Goal: Information Seeking & Learning: Learn about a topic

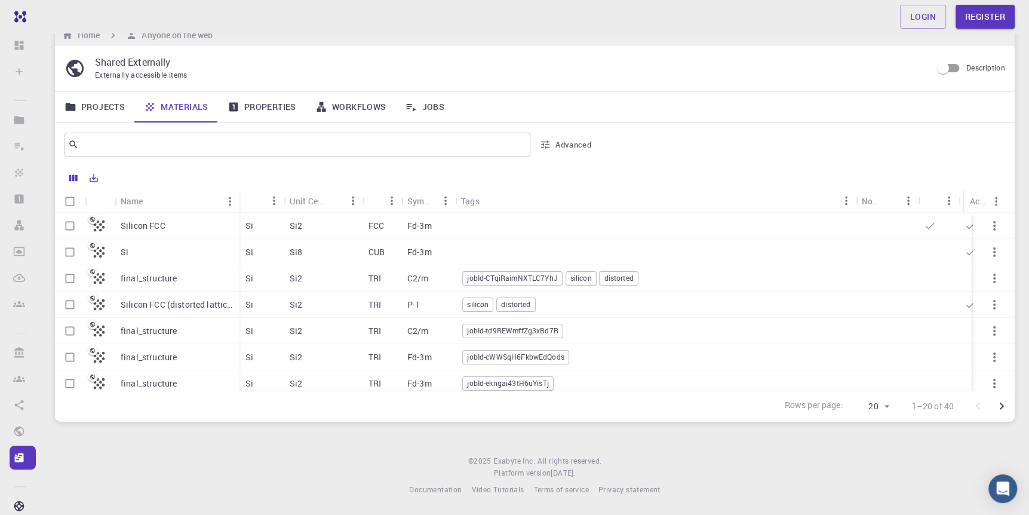
click at [277, 103] on link "Properties" at bounding box center [262, 106] width 88 height 31
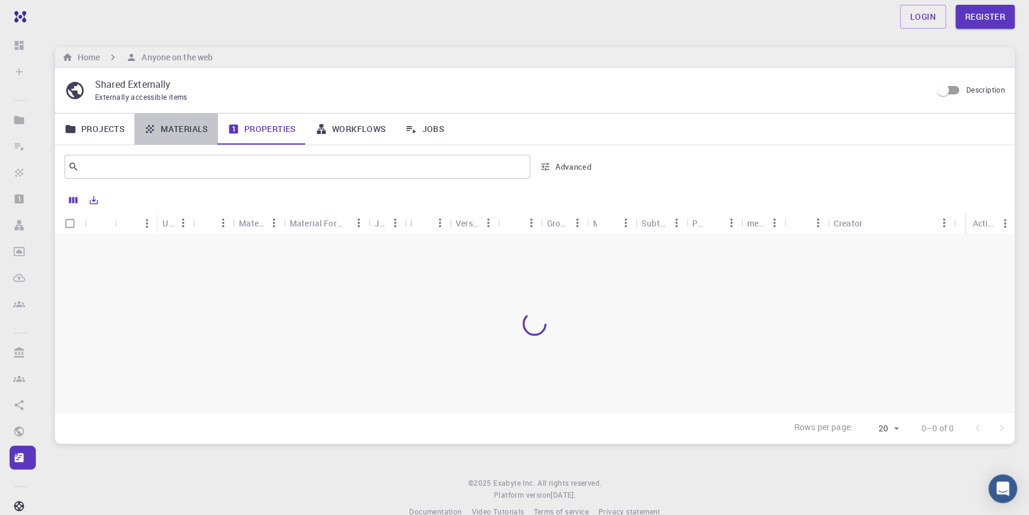
click at [183, 130] on link "Materials" at bounding box center [176, 128] width 84 height 31
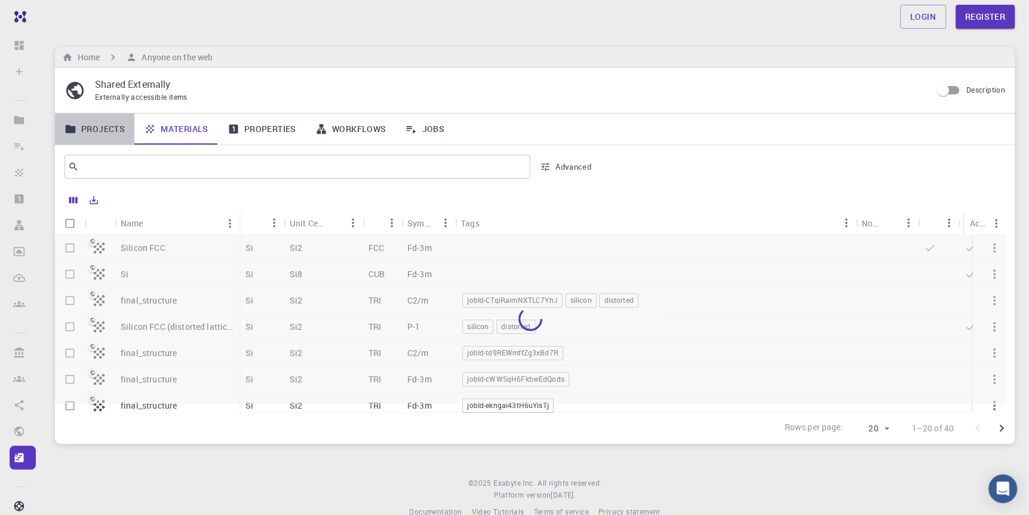
click at [104, 128] on link "Projects" at bounding box center [94, 128] width 79 height 31
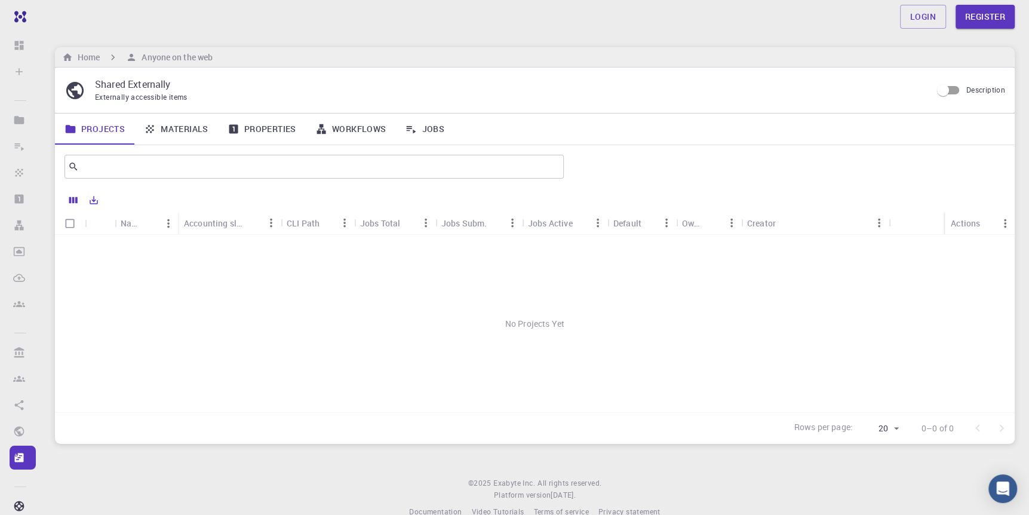
click at [154, 124] on icon at bounding box center [150, 129] width 12 height 12
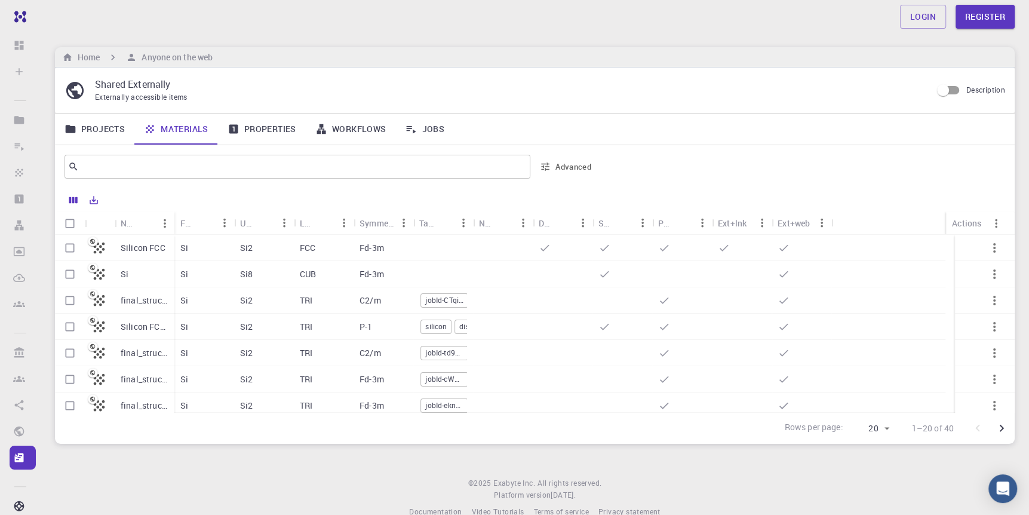
click at [98, 275] on icon at bounding box center [99, 273] width 11 height 11
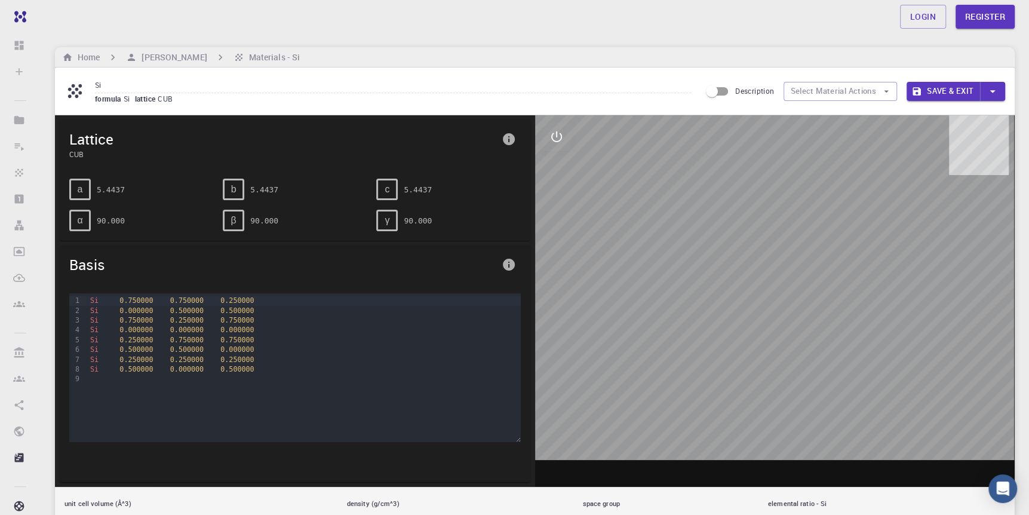
drag, startPoint x: 795, startPoint y: 322, endPoint x: 666, endPoint y: 297, distance: 130.8
click at [666, 297] on div at bounding box center [775, 300] width 480 height 371
drag, startPoint x: 737, startPoint y: 340, endPoint x: 743, endPoint y: 348, distance: 10.2
click at [743, 348] on div at bounding box center [775, 300] width 480 height 371
click at [935, 359] on div at bounding box center [775, 300] width 480 height 371
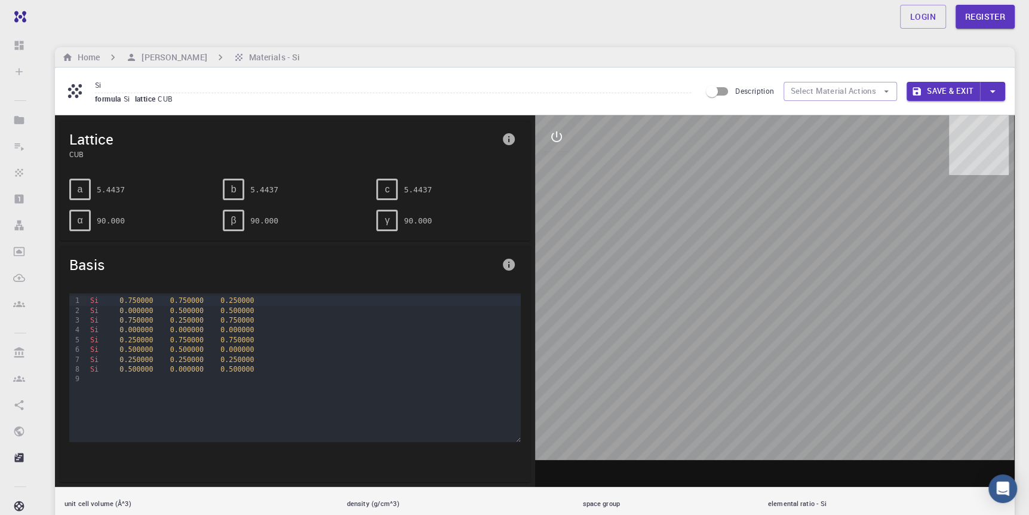
drag, startPoint x: 896, startPoint y: 447, endPoint x: 877, endPoint y: 407, distance: 44.6
click at [877, 407] on div at bounding box center [775, 300] width 480 height 371
click at [560, 135] on icon "interactive" at bounding box center [556, 136] width 11 height 11
click at [554, 163] on icon "view" at bounding box center [556, 165] width 13 height 9
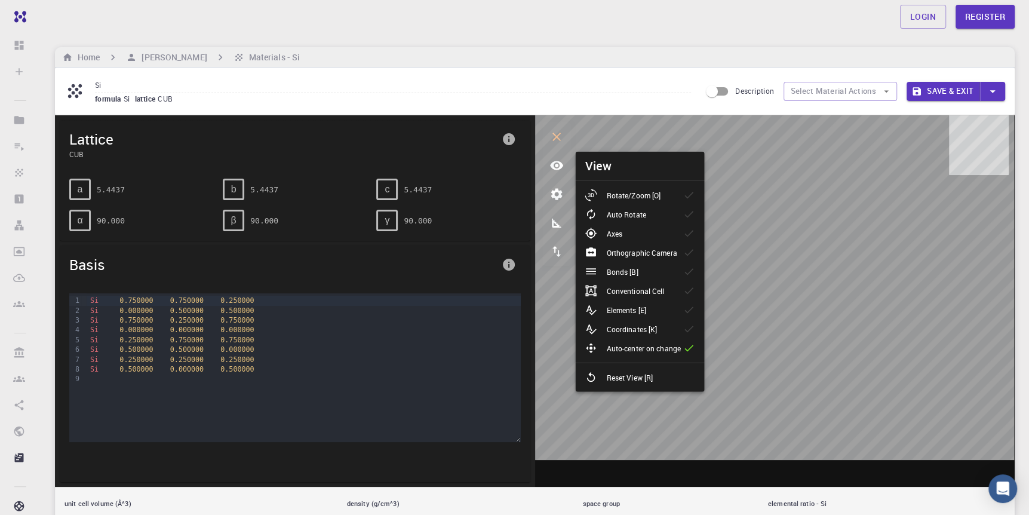
click at [657, 192] on p "Rotate/Zoom [O]" at bounding box center [633, 195] width 54 height 11
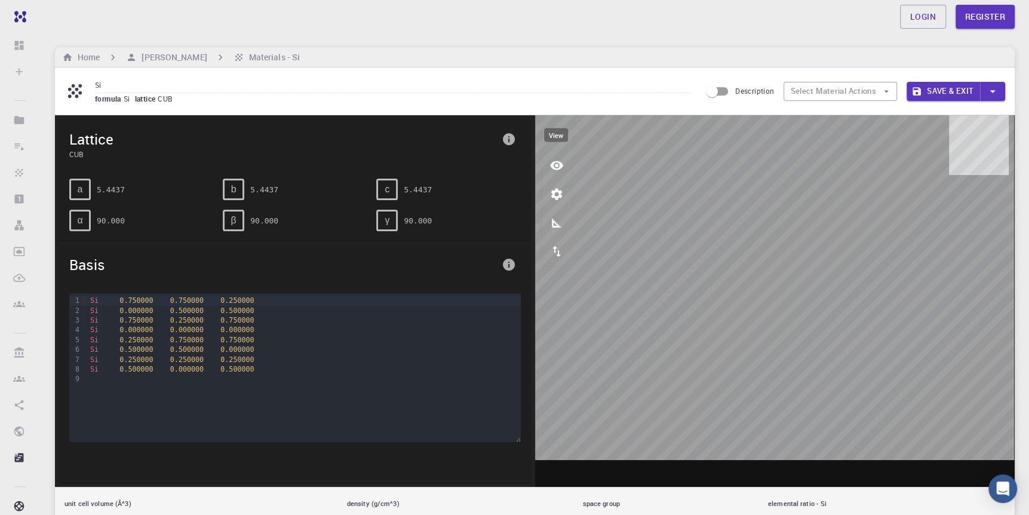
click at [557, 165] on icon "view" at bounding box center [556, 165] width 13 height 9
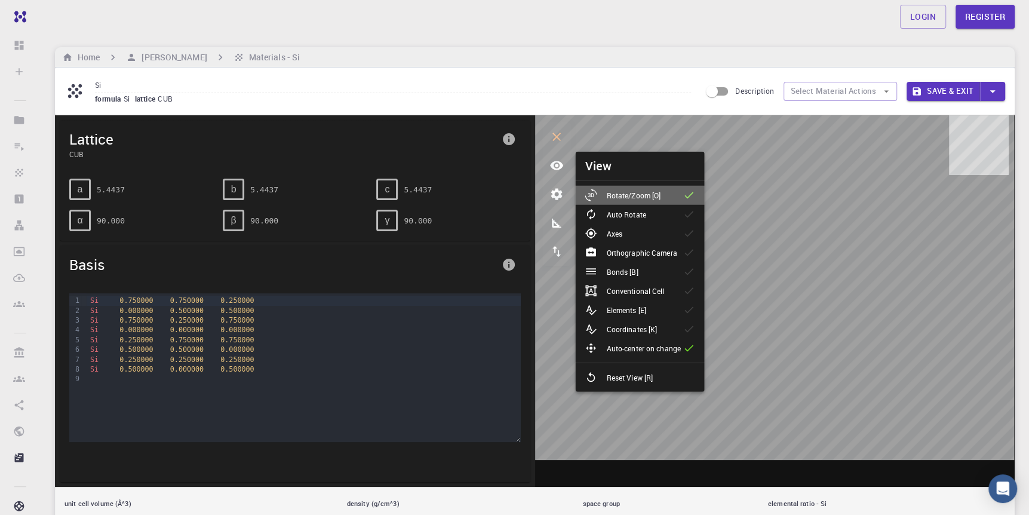
click at [647, 190] on p "Rotate/Zoom [O]" at bounding box center [633, 195] width 54 height 11
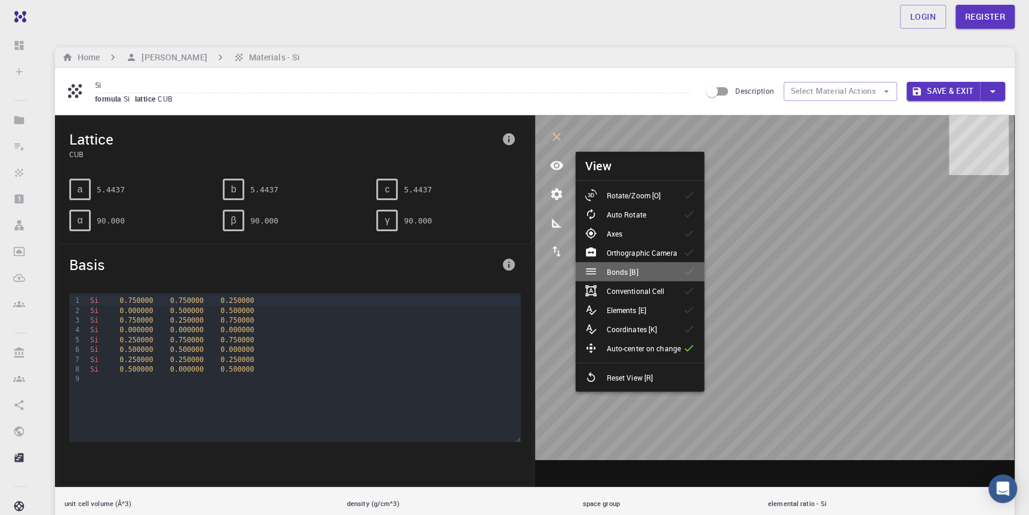
click at [629, 268] on p "Bonds [B]" at bounding box center [622, 271] width 32 height 11
click at [628, 268] on p "Bonds [B]" at bounding box center [622, 271] width 32 height 11
click at [631, 332] on p "Coordinates [K]" at bounding box center [631, 329] width 51 height 11
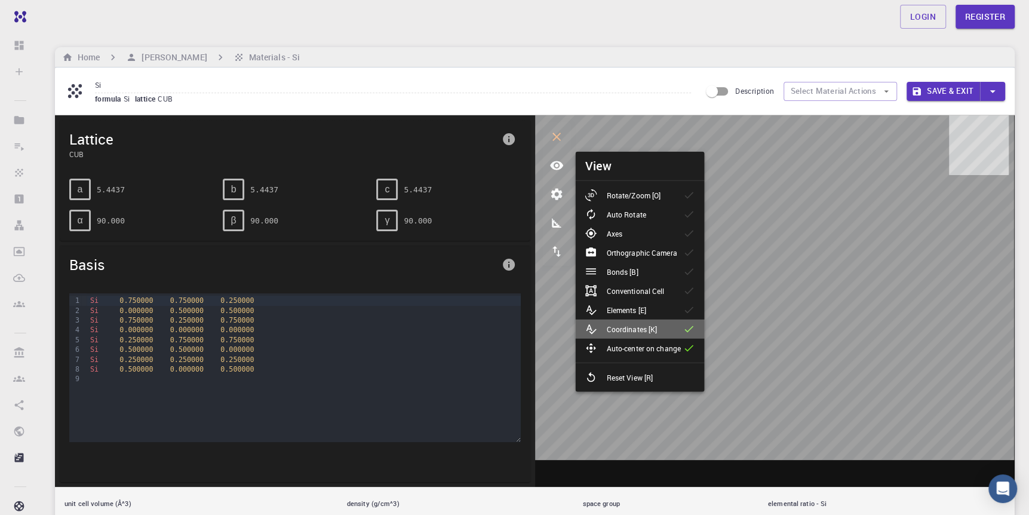
click at [631, 332] on p "Coordinates [K]" at bounding box center [631, 329] width 51 height 11
click at [626, 305] on p "Elements [E]" at bounding box center [625, 310] width 39 height 11
click at [629, 291] on p "Conventional Cell" at bounding box center [635, 290] width 58 height 11
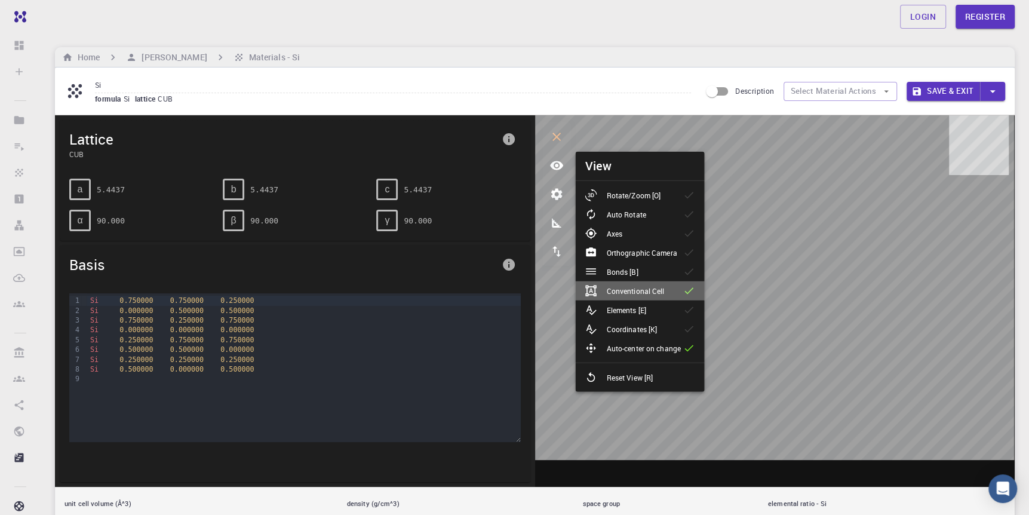
click at [629, 291] on p "Conventional Cell" at bounding box center [635, 290] width 58 height 11
click at [631, 275] on p "Bonds [B]" at bounding box center [622, 271] width 32 height 11
click at [639, 254] on p "Orthographic Camera" at bounding box center [641, 252] width 70 height 11
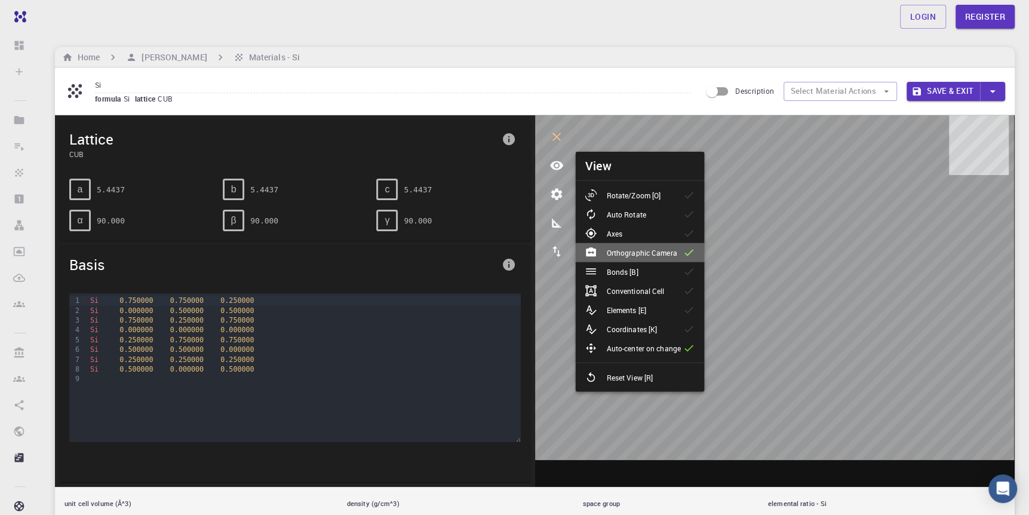
click at [639, 254] on p "Orthographic Camera" at bounding box center [641, 252] width 70 height 11
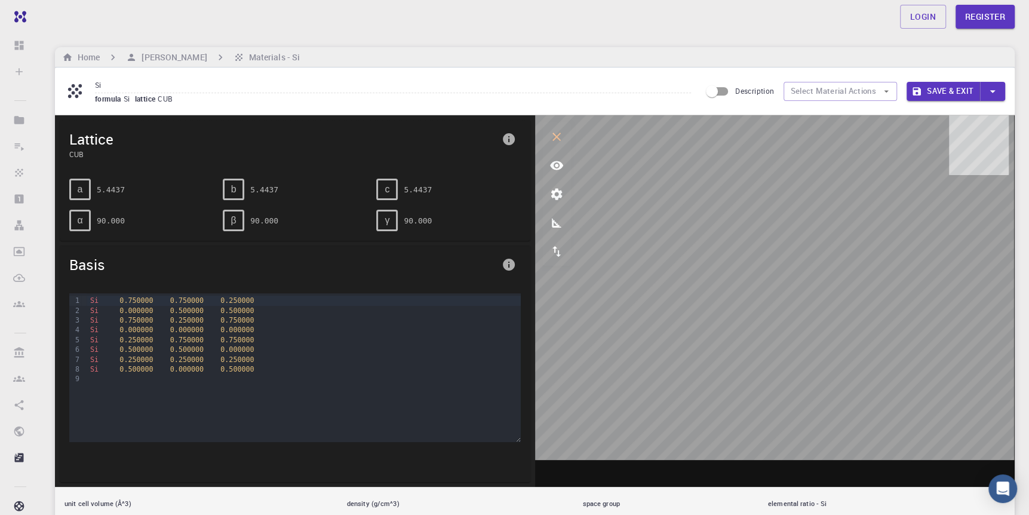
click at [556, 163] on icon "view" at bounding box center [556, 165] width 14 height 14
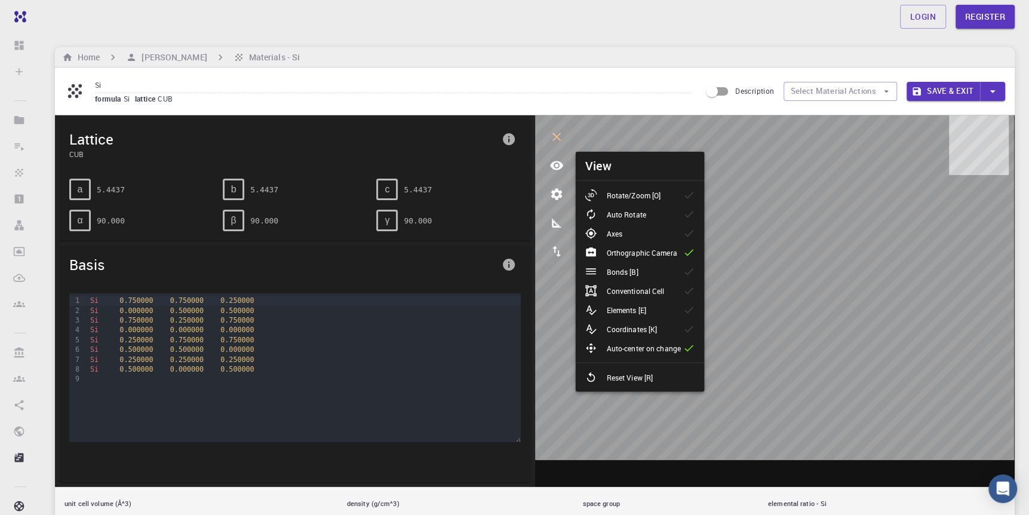
click at [663, 254] on p "Orthographic Camera" at bounding box center [641, 252] width 70 height 11
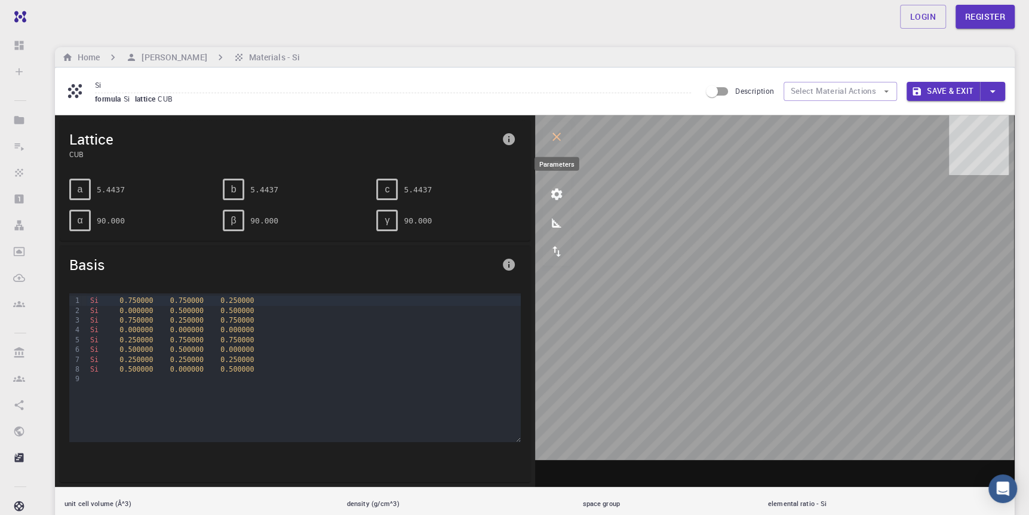
click at [564, 193] on button "parameters" at bounding box center [556, 194] width 29 height 29
click at [558, 160] on icon "view" at bounding box center [556, 165] width 14 height 14
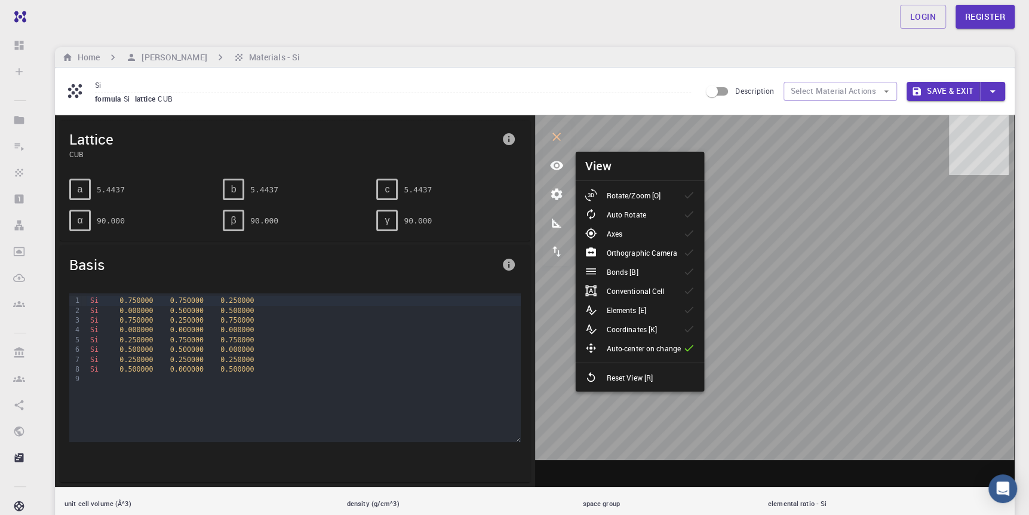
click at [619, 195] on p "Rotate/Zoom [O]" at bounding box center [633, 195] width 54 height 11
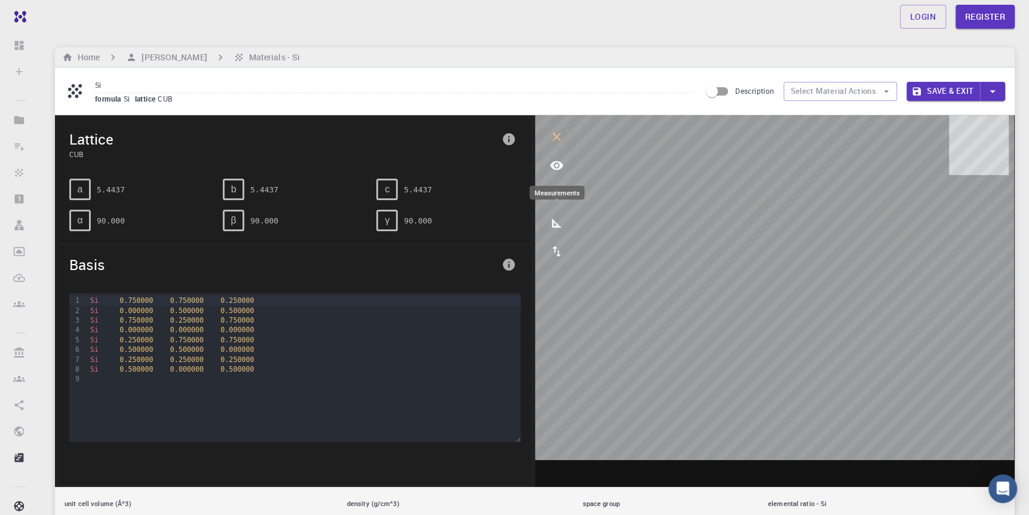
click at [549, 219] on icon "measurements" at bounding box center [556, 223] width 14 height 14
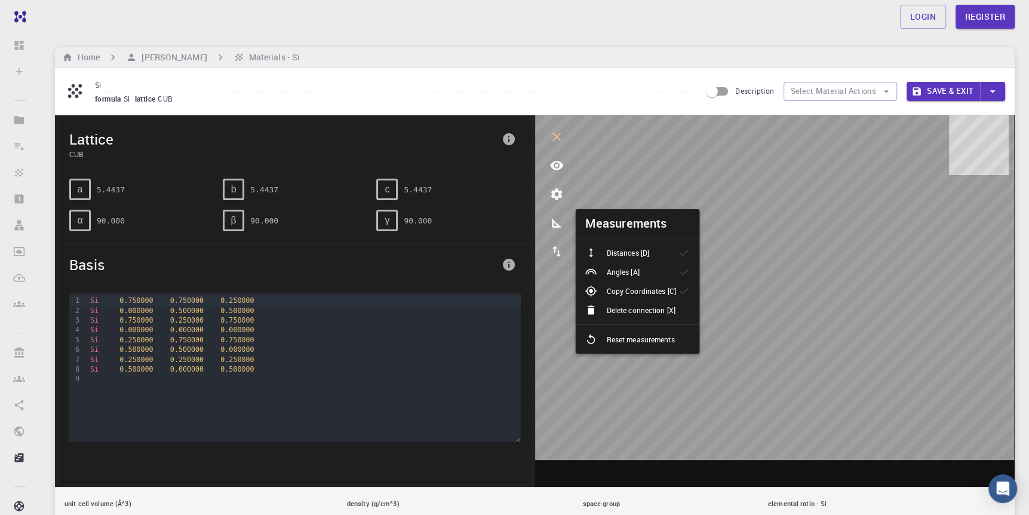
click at [631, 252] on p "Distances [D]" at bounding box center [627, 252] width 42 height 11
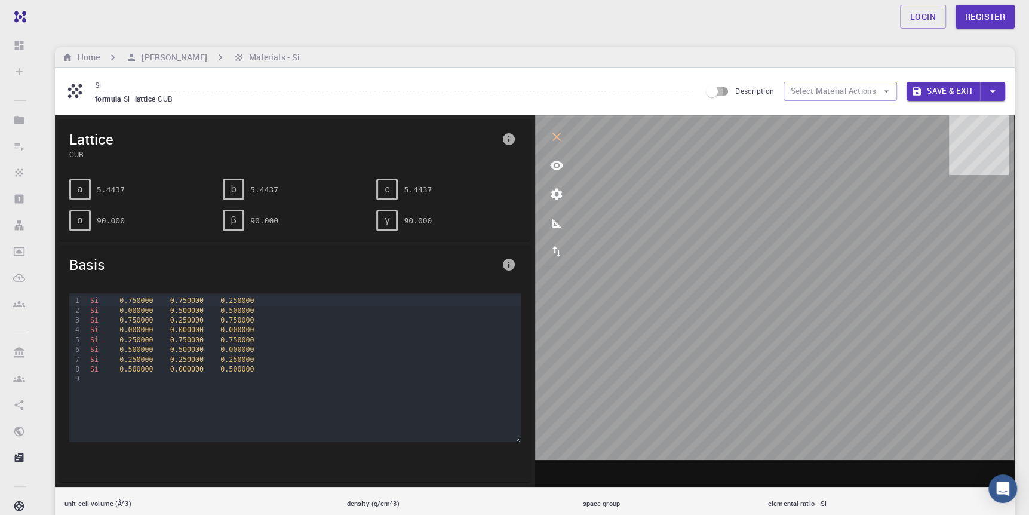
click at [722, 94] on input "Description" at bounding box center [712, 91] width 68 height 23
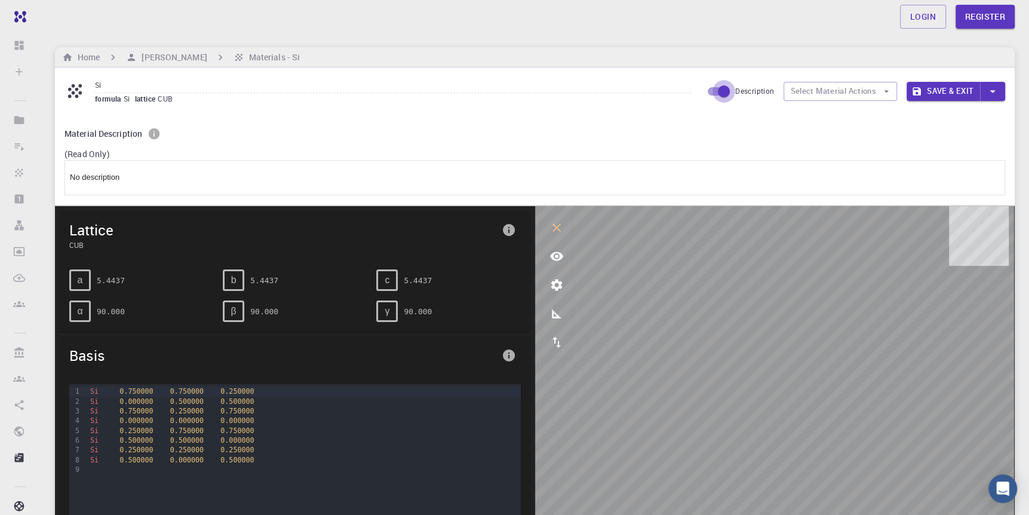
click at [722, 94] on input "Description" at bounding box center [724, 91] width 68 height 23
checkbox input "false"
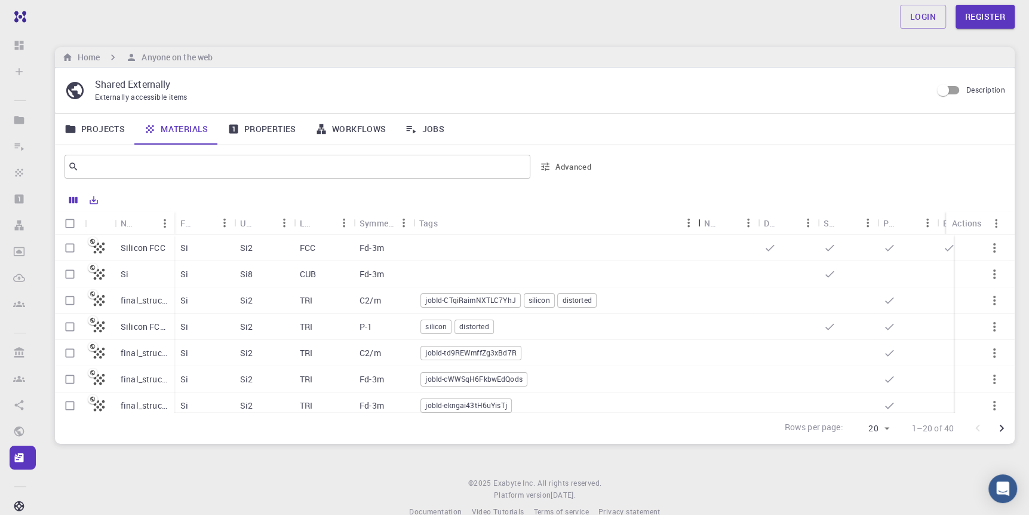
drag, startPoint x: 469, startPoint y: 218, endPoint x: 694, endPoint y: 223, distance: 225.2
click at [694, 223] on div "Tags" at bounding box center [699, 222] width 12 height 23
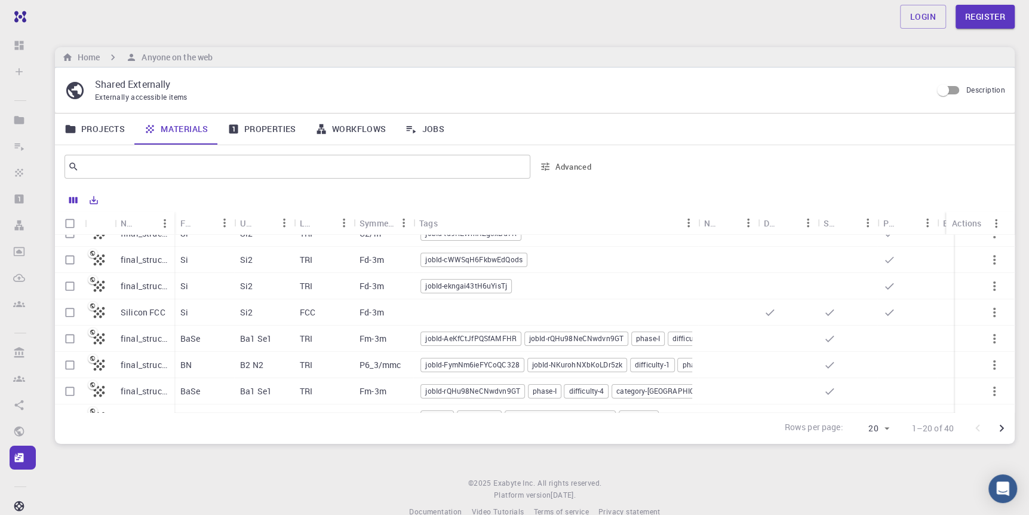
scroll to position [179, 0]
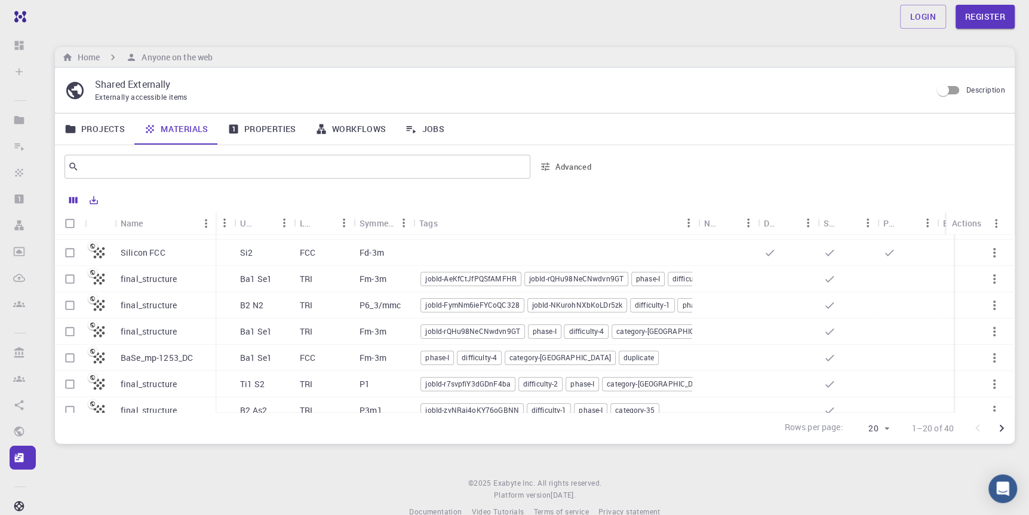
drag, startPoint x: 173, startPoint y: 220, endPoint x: 214, endPoint y: 228, distance: 42.0
click at [214, 228] on div "Name" at bounding box center [217, 222] width 12 height 23
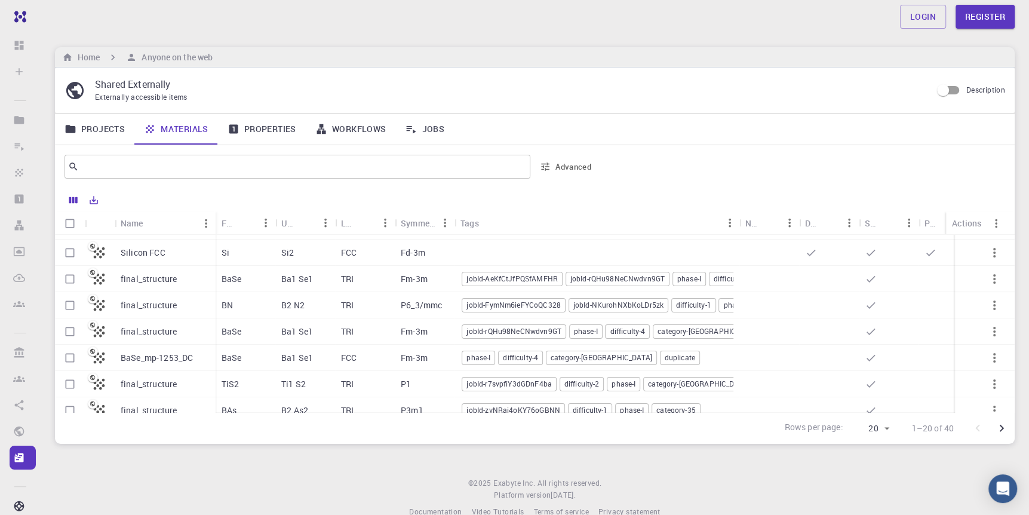
click at [274, 129] on link "Properties" at bounding box center [262, 128] width 88 height 31
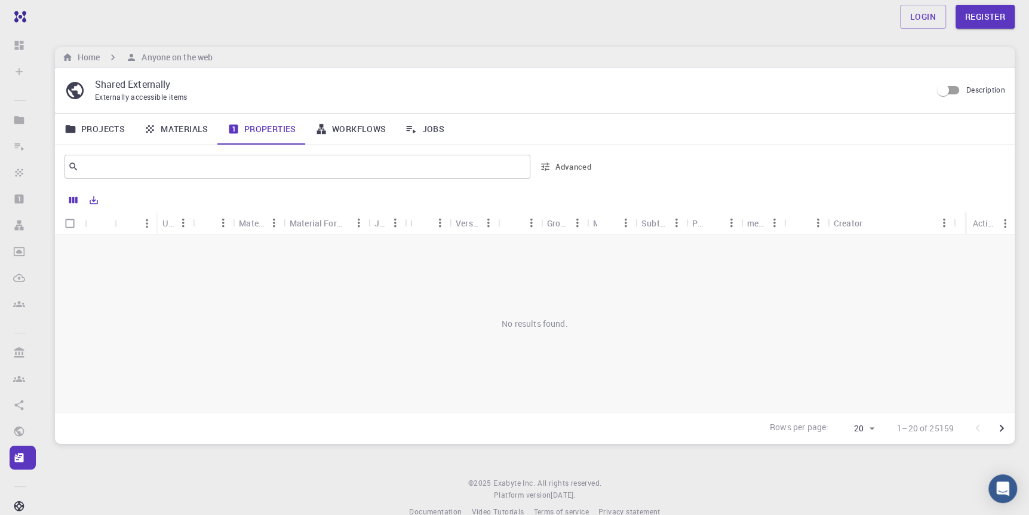
drag, startPoint x: 230, startPoint y: 18, endPoint x: 221, endPoint y: 17, distance: 9.0
click at [225, 17] on div "Login Register" at bounding box center [535, 17] width 988 height 24
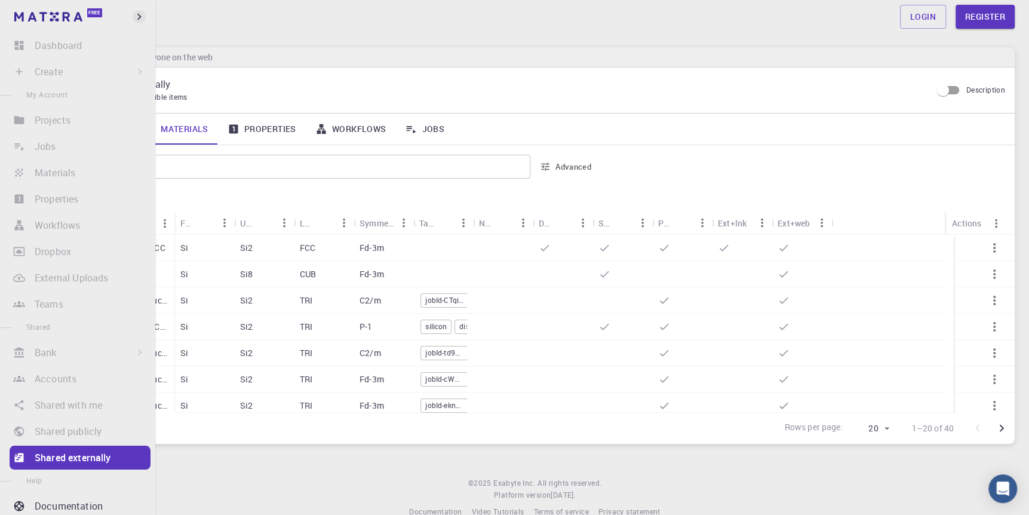
click at [134, 15] on icon "button" at bounding box center [139, 16] width 13 height 13
